Goal: Transaction & Acquisition: Purchase product/service

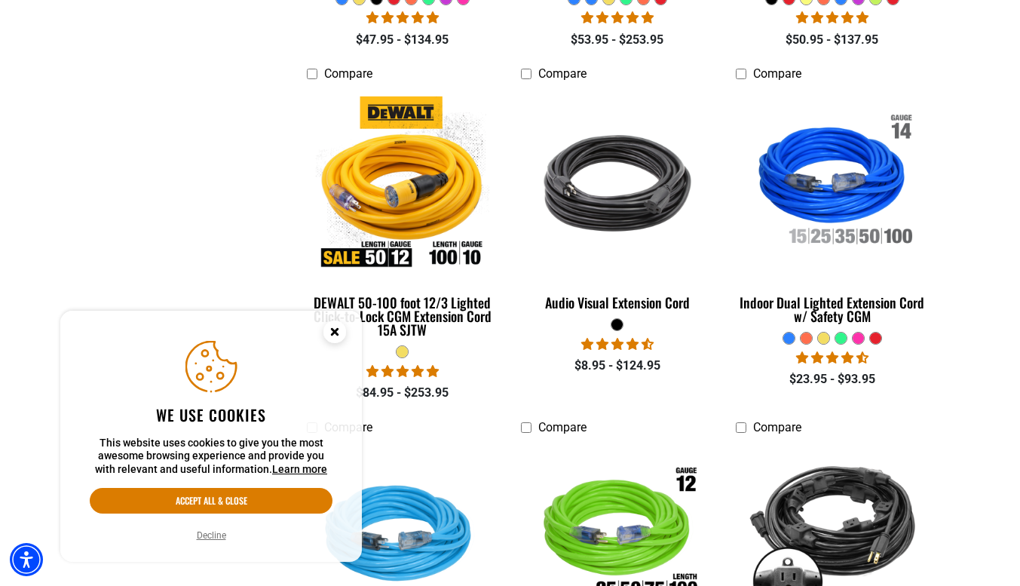
scroll to position [754, 0]
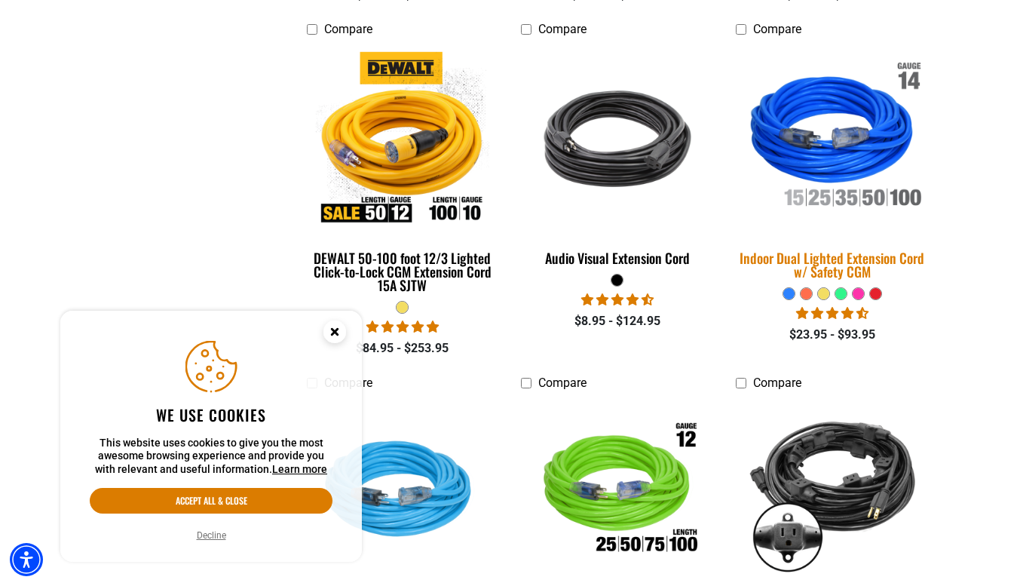
click at [834, 151] on img at bounding box center [832, 138] width 211 height 193
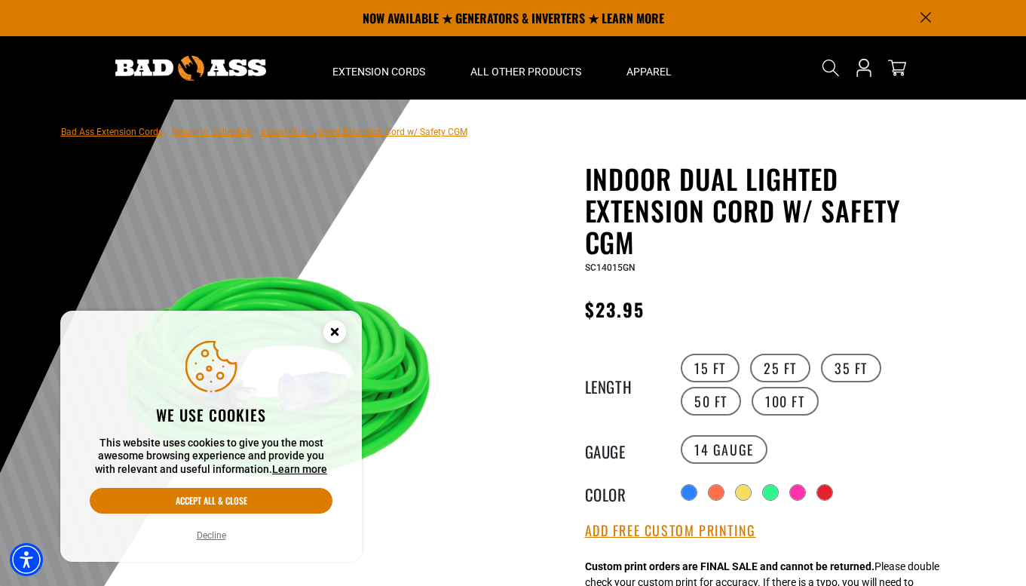
click at [334, 325] on circle "Cookie Consent" at bounding box center [334, 331] width 23 height 23
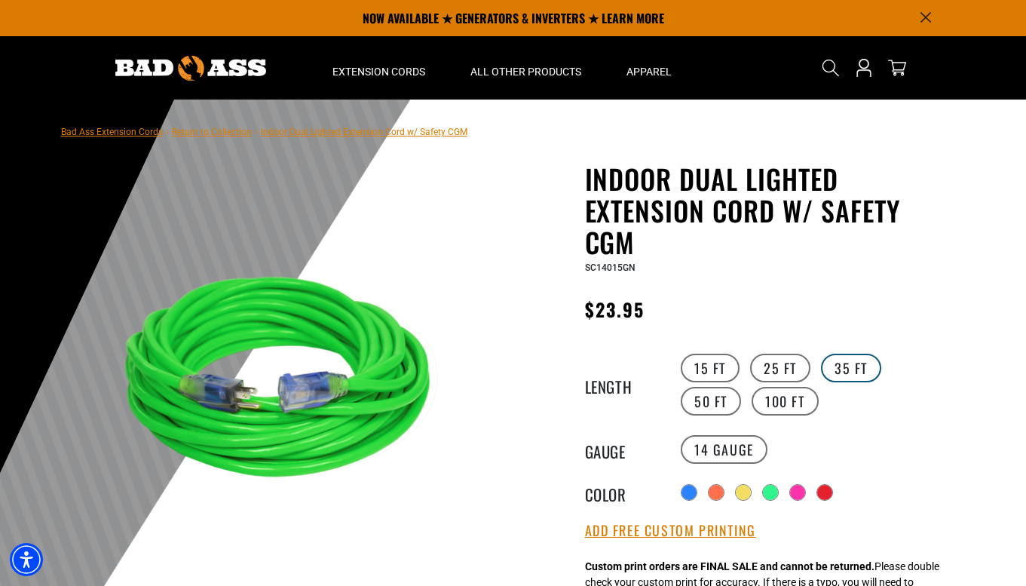
click at [844, 371] on label "35 FT" at bounding box center [851, 368] width 60 height 29
